Goal: Task Accomplishment & Management: Manage account settings

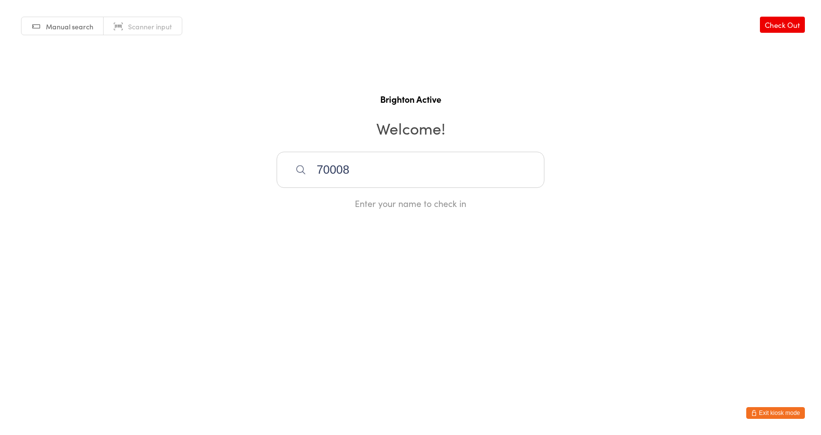
type input "70008"
click at [777, 414] on button "Exit kiosk mode" at bounding box center [776, 413] width 59 height 12
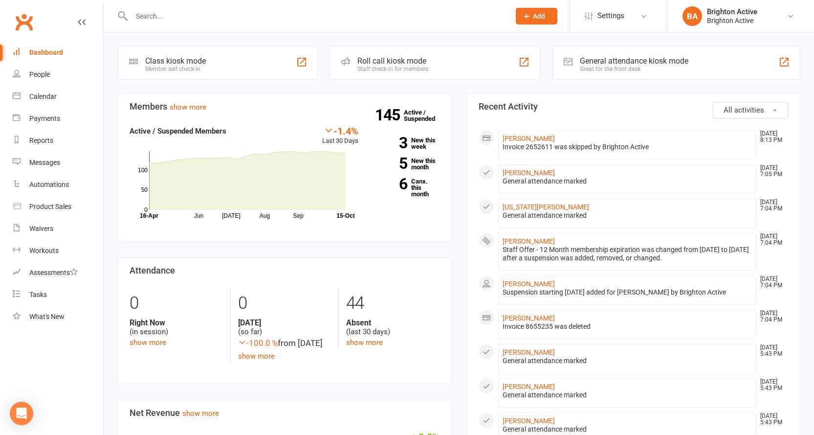
click at [151, 19] on input "text" at bounding box center [316, 16] width 374 height 14
type input "7008"
drag, startPoint x: 153, startPoint y: 14, endPoint x: 136, endPoint y: 13, distance: 16.2
click at [136, 13] on input "7008" at bounding box center [316, 16] width 374 height 14
click at [635, 61] on div "General attendance kiosk mode" at bounding box center [634, 60] width 109 height 9
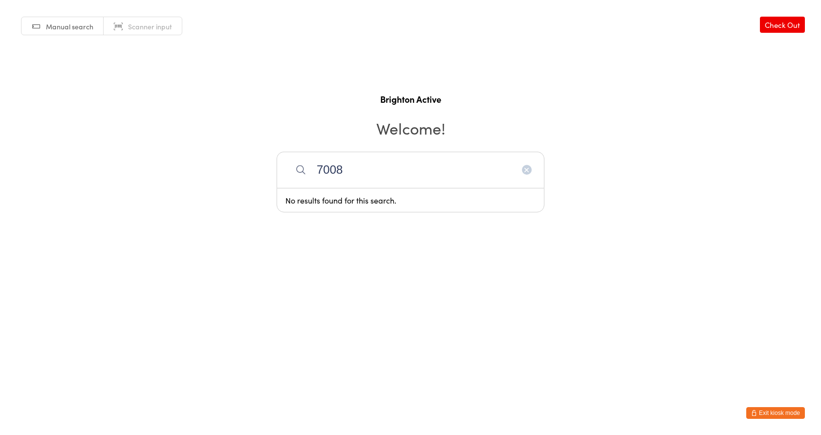
type input "70086"
click at [531, 174] on input "70086" at bounding box center [411, 170] width 268 height 36
click at [524, 170] on icon "button" at bounding box center [527, 170] width 8 height 8
click at [157, 25] on span "Scanner input" at bounding box center [150, 27] width 44 height 10
click at [773, 414] on button "Exit kiosk mode" at bounding box center [776, 413] width 59 height 12
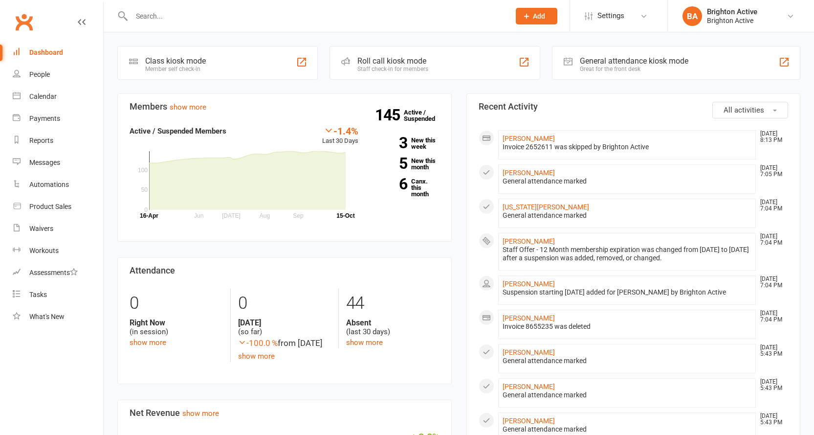
click at [225, 21] on input "text" at bounding box center [316, 16] width 374 height 14
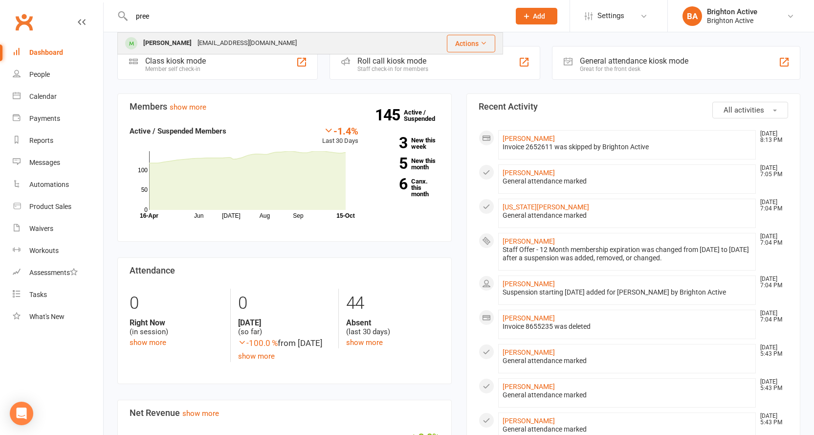
type input "pree"
click at [216, 44] on div "preetibasnet2001@gmail.com" at bounding box center [247, 43] width 105 height 14
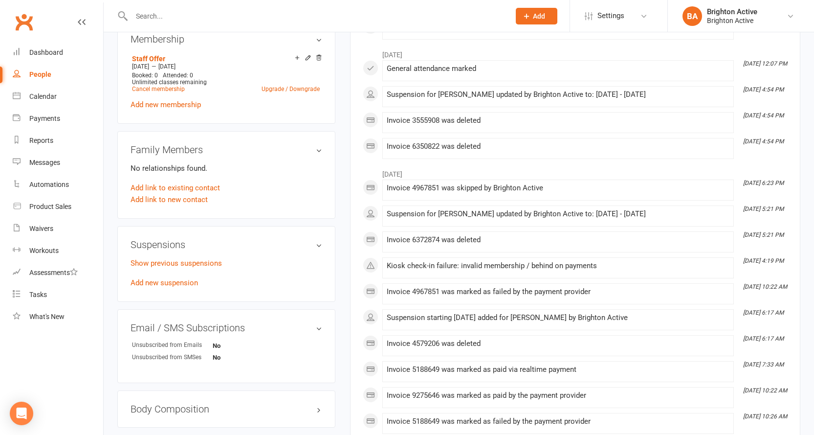
scroll to position [391, 0]
click at [154, 282] on link "Add new suspension" at bounding box center [164, 281] width 67 height 9
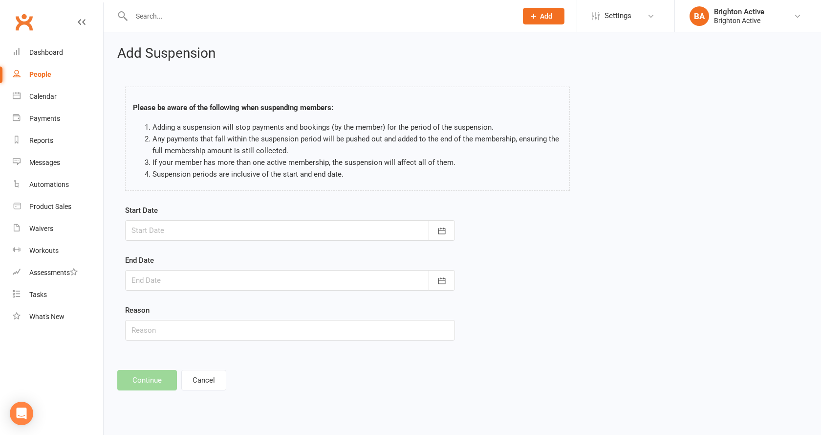
click at [237, 225] on div at bounding box center [290, 230] width 330 height 21
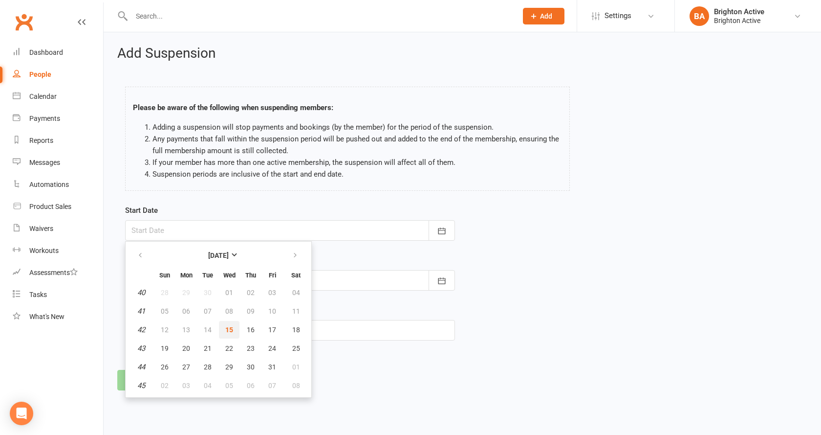
click at [228, 326] on span "15" at bounding box center [229, 330] width 8 height 8
type input "15 Oct 2025"
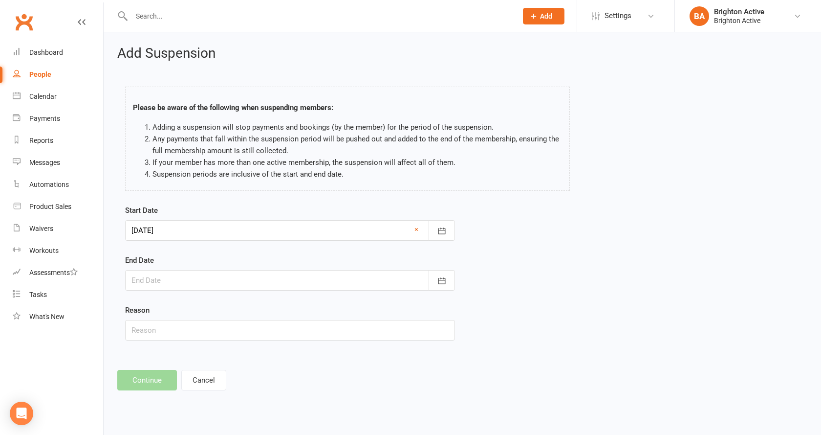
click at [180, 282] on div at bounding box center [290, 280] width 330 height 21
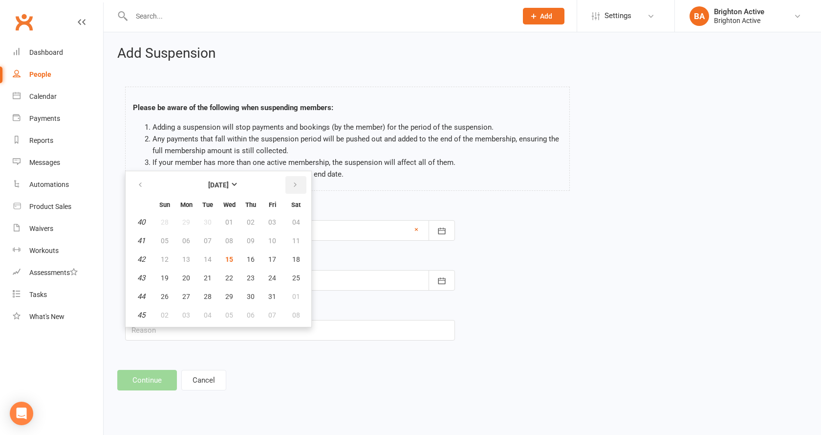
click at [291, 185] on button "button" at bounding box center [296, 185] width 21 height 18
click at [229, 262] on span "12" at bounding box center [229, 259] width 8 height 8
type input "12 Nov 2025"
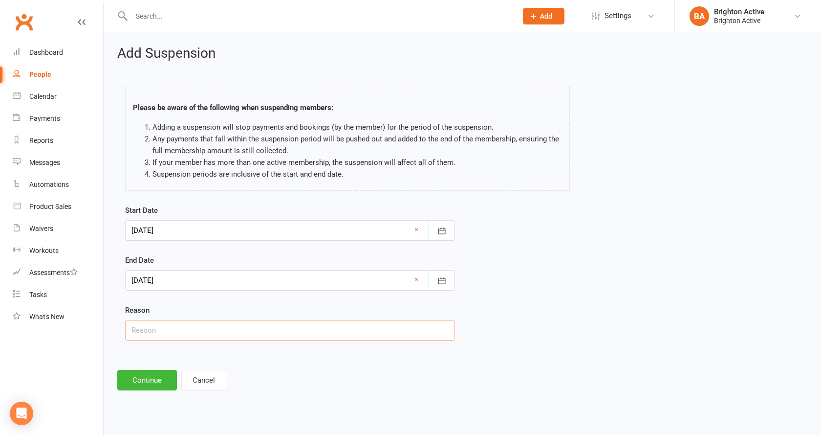
click at [211, 330] on input "text" at bounding box center [290, 330] width 330 height 21
click at [229, 350] on div "Start Date 15 Oct 2025 October 2025 Sun Mon Tue Wed Thu Fri Sat 40 28 29 30 01 …" at bounding box center [290, 279] width 345 height 150
click at [143, 387] on button "Continue" at bounding box center [147, 380] width 60 height 21
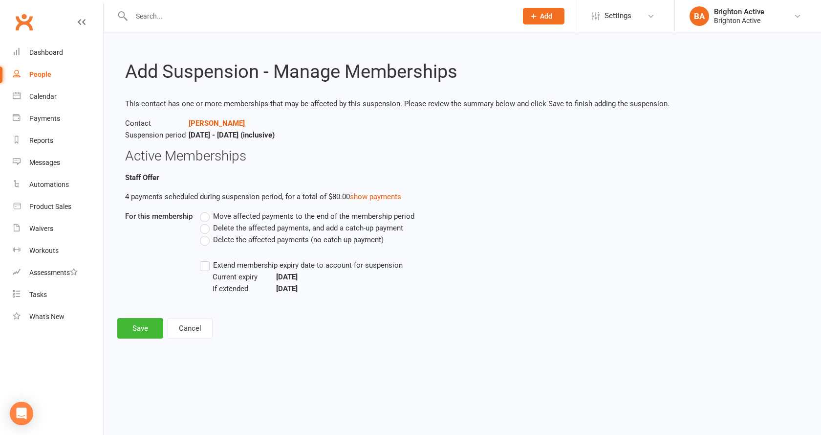
click at [208, 239] on label "Delete the affected payments (no catch-up payment)" at bounding box center [292, 240] width 184 height 12
click at [206, 234] on input "Delete the affected payments (no catch-up payment)" at bounding box center [203, 234] width 6 height 0
click at [139, 331] on button "Save" at bounding box center [140, 328] width 46 height 21
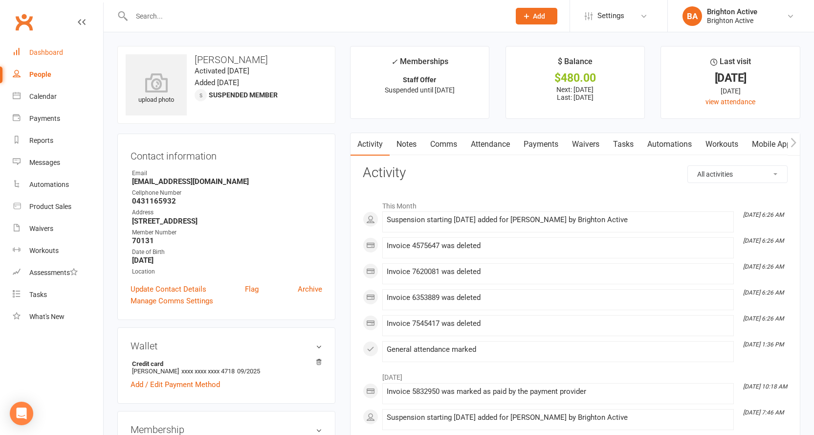
click at [57, 54] on div "Dashboard" at bounding box center [46, 52] width 34 height 8
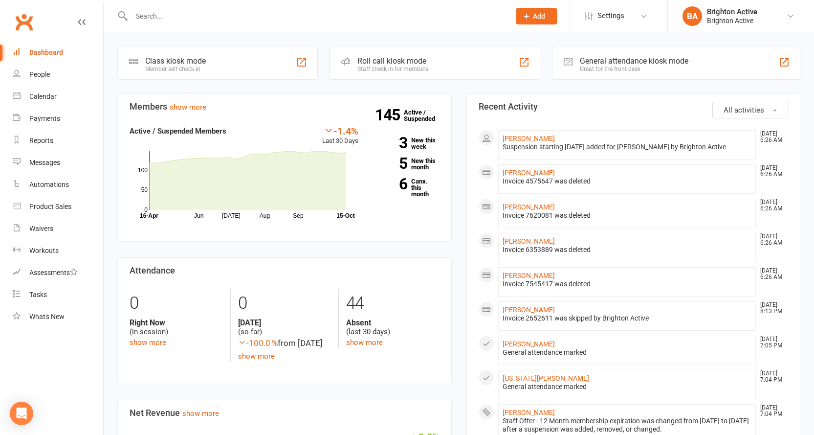
click at [629, 61] on div "General attendance kiosk mode" at bounding box center [634, 60] width 109 height 9
